Goal: Complete application form

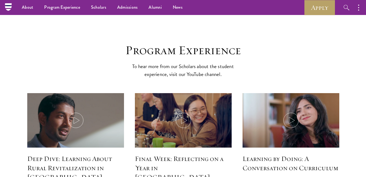
scroll to position [2159, 0]
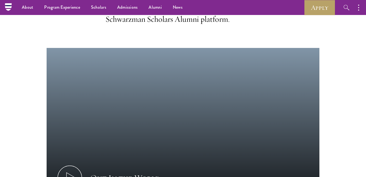
scroll to position [271, 0]
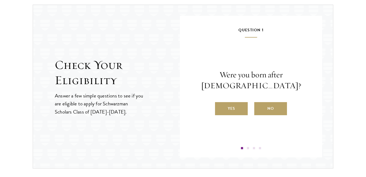
scroll to position [573, 0]
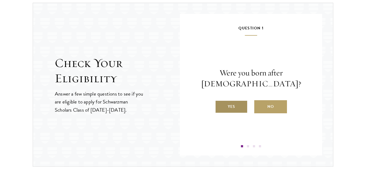
click at [235, 109] on label "Yes" at bounding box center [231, 106] width 33 height 13
click at [220, 106] on input "Yes" at bounding box center [217, 103] width 5 height 5
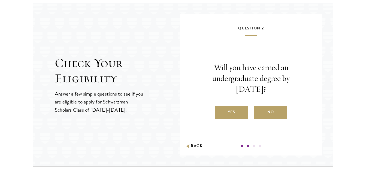
click at [235, 109] on label "Yes" at bounding box center [231, 112] width 33 height 13
click at [220, 109] on input "Yes" at bounding box center [217, 108] width 5 height 5
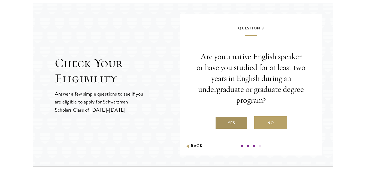
click at [236, 121] on label "Yes" at bounding box center [231, 122] width 33 height 13
click at [220, 121] on input "Yes" at bounding box center [217, 119] width 5 height 5
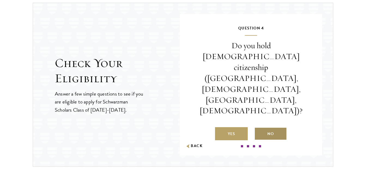
click at [271, 127] on label "No" at bounding box center [270, 133] width 33 height 13
click at [259, 128] on input "No" at bounding box center [256, 130] width 5 height 5
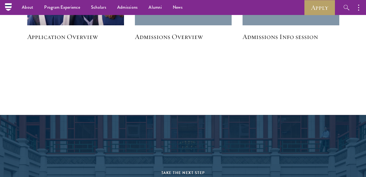
scroll to position [846, 0]
